Goal: Information Seeking & Learning: Understand process/instructions

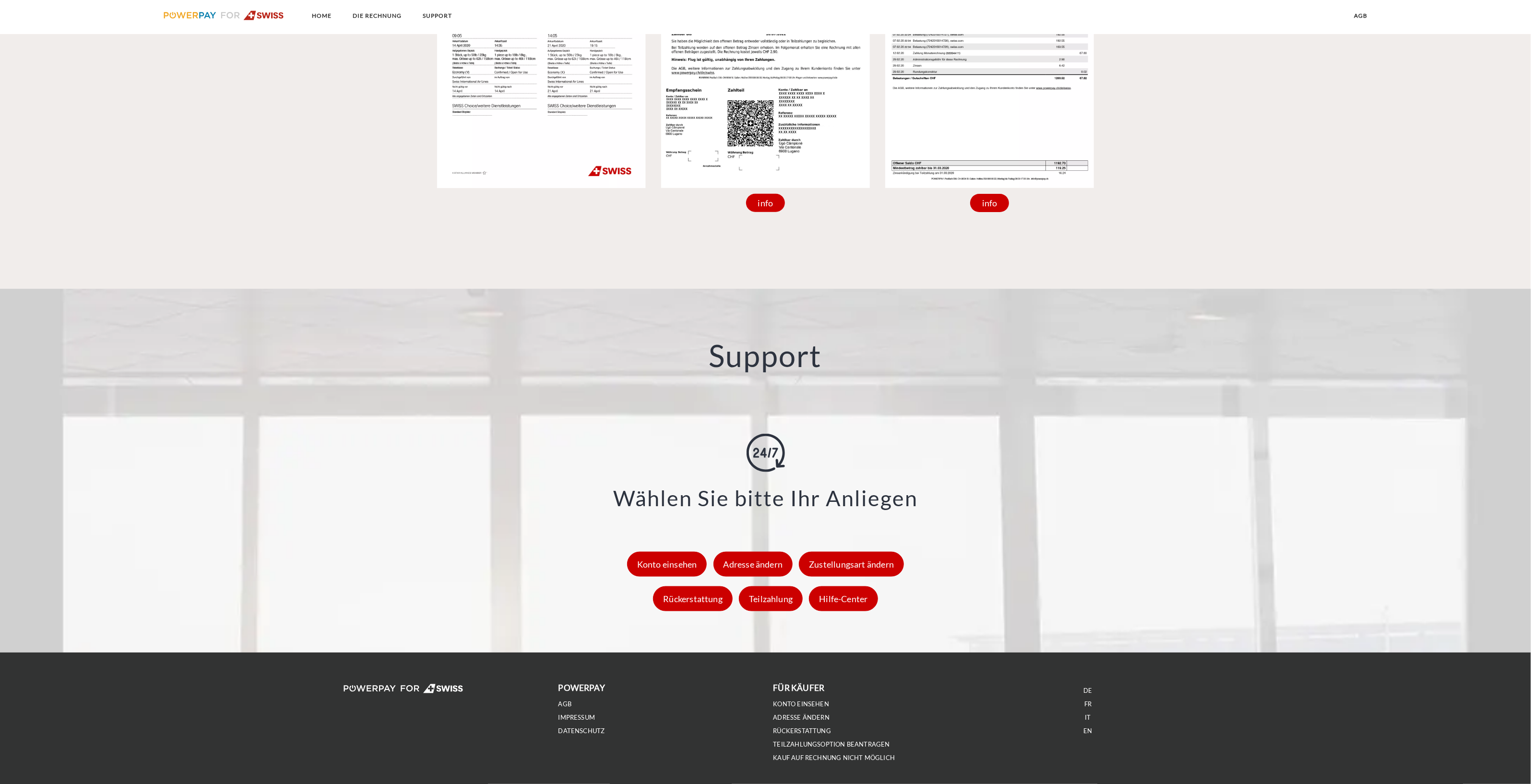
scroll to position [1120, 0]
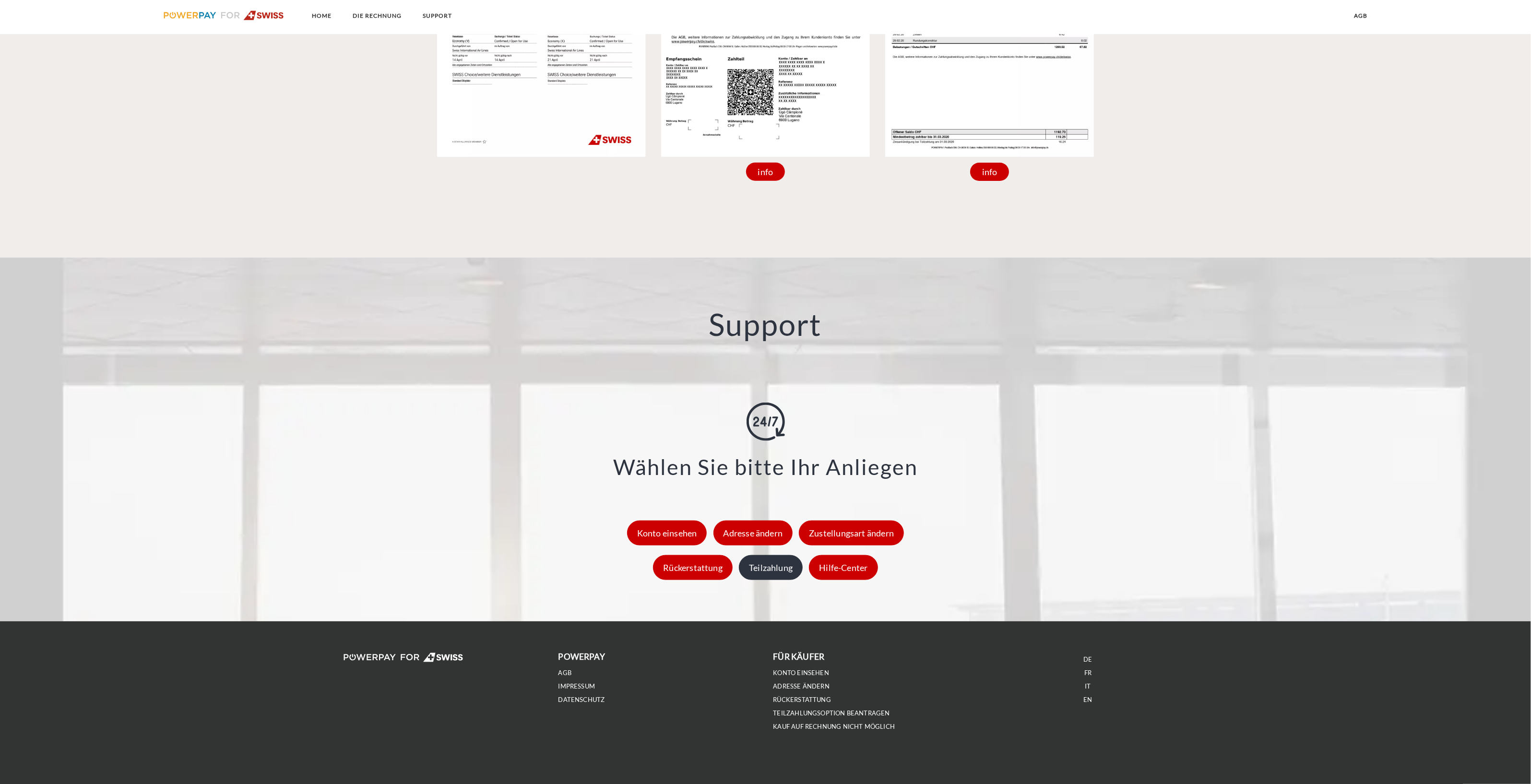
drag, startPoint x: 732, startPoint y: 571, endPoint x: 759, endPoint y: 573, distance: 27.1
click at [732, 571] on div "Rückerstattung" at bounding box center [693, 567] width 80 height 25
click at [773, 572] on div "Teilzahlung" at bounding box center [771, 567] width 64 height 25
click at [849, 575] on div "Hilfe-Center" at bounding box center [843, 567] width 69 height 25
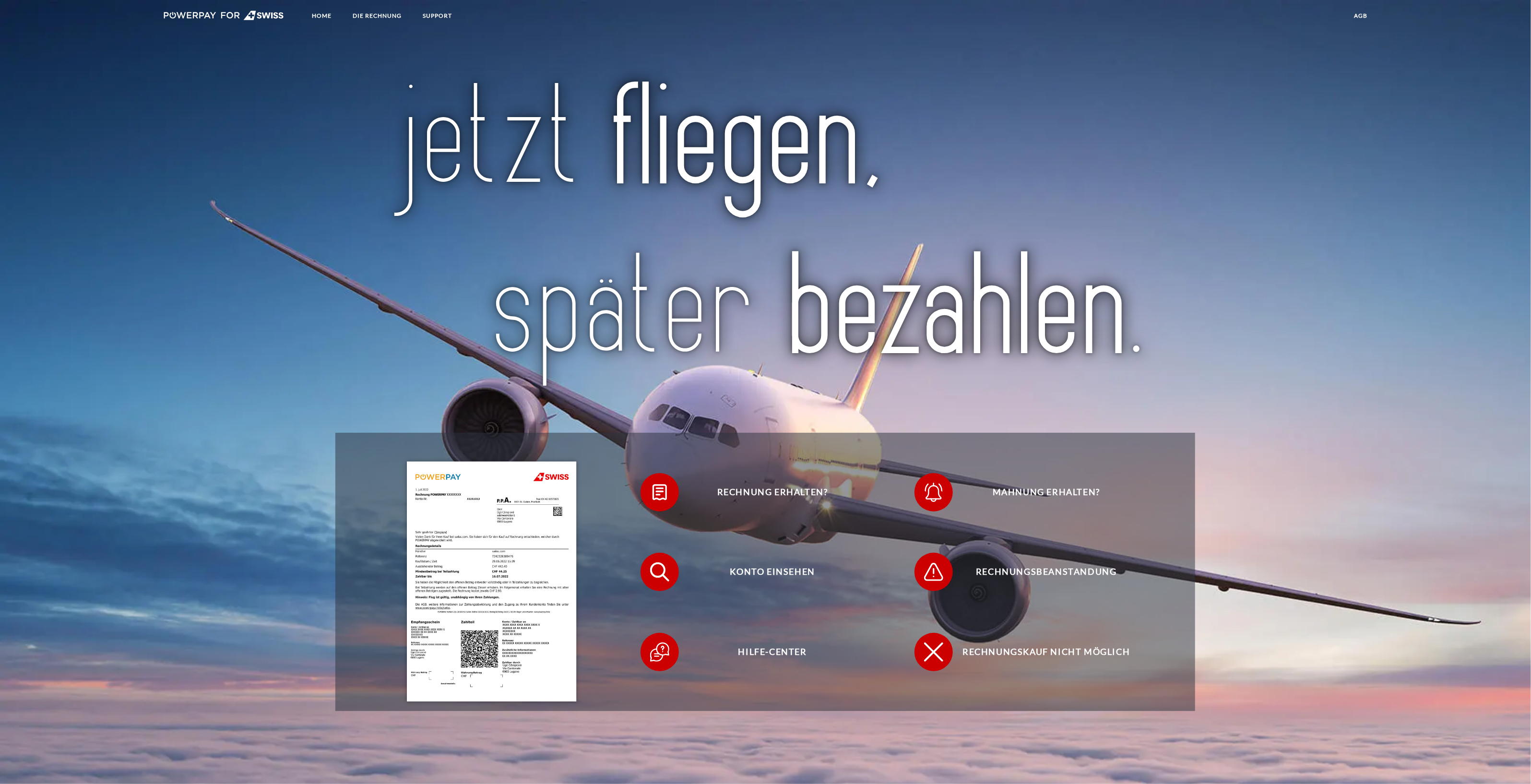
click at [1359, 16] on link "agb" at bounding box center [1361, 16] width 30 height 17
